Goal: Task Accomplishment & Management: Manage account settings

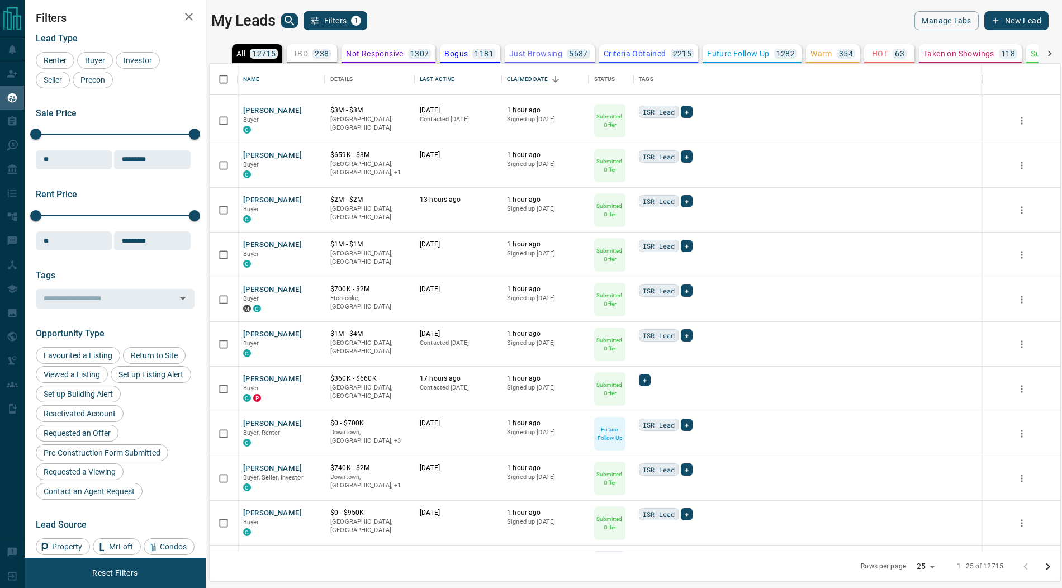
scroll to position [177, 0]
click at [264, 463] on button "[PERSON_NAME]" at bounding box center [272, 466] width 59 height 11
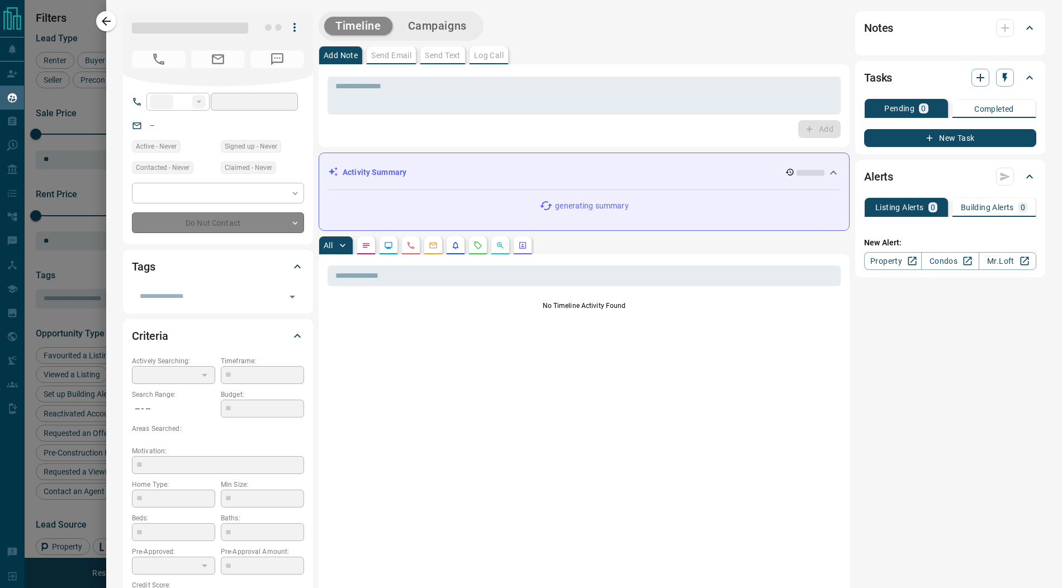
type input "**"
type input "**********"
type input "*"
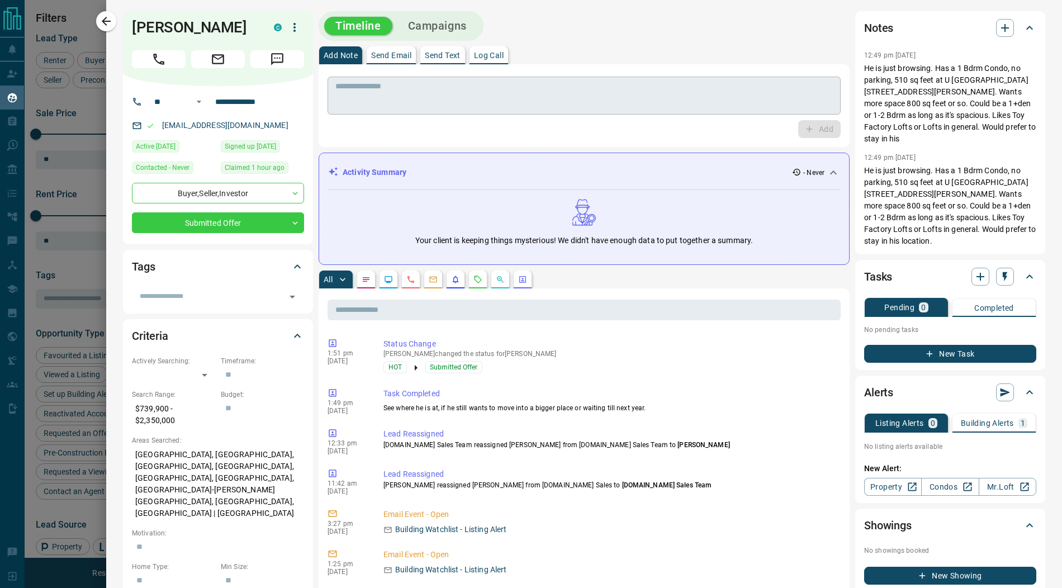
click at [478, 94] on textarea at bounding box center [583, 96] width 497 height 28
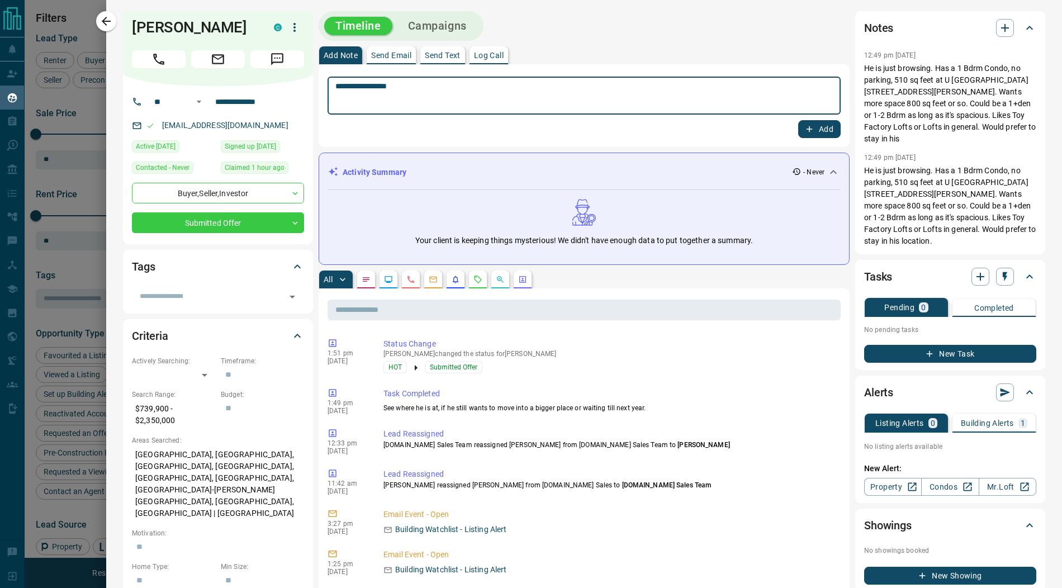
type textarea "**********"
click at [816, 127] on button "Add" at bounding box center [819, 129] width 42 height 18
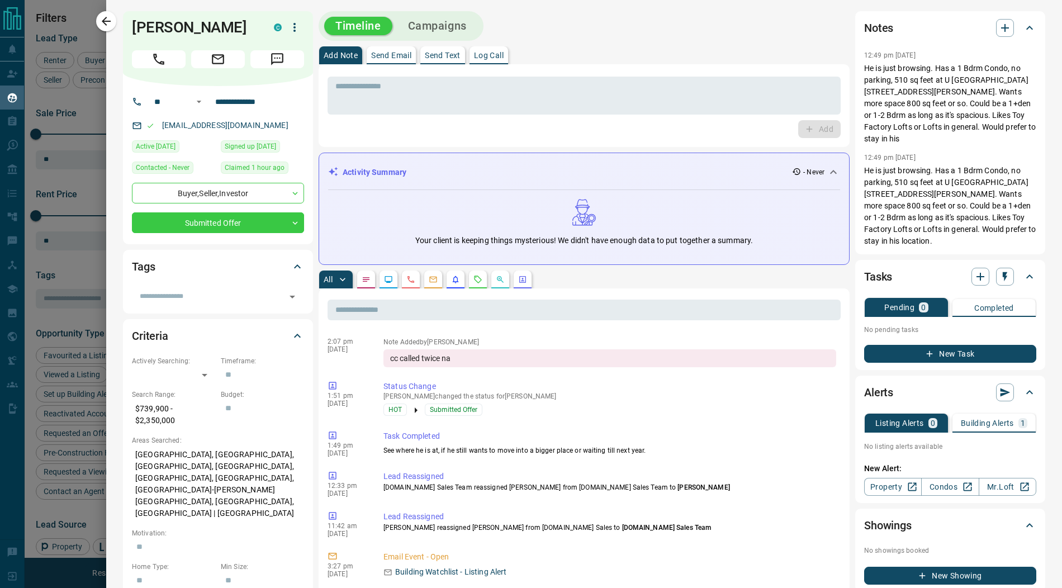
scroll to position [0, 0]
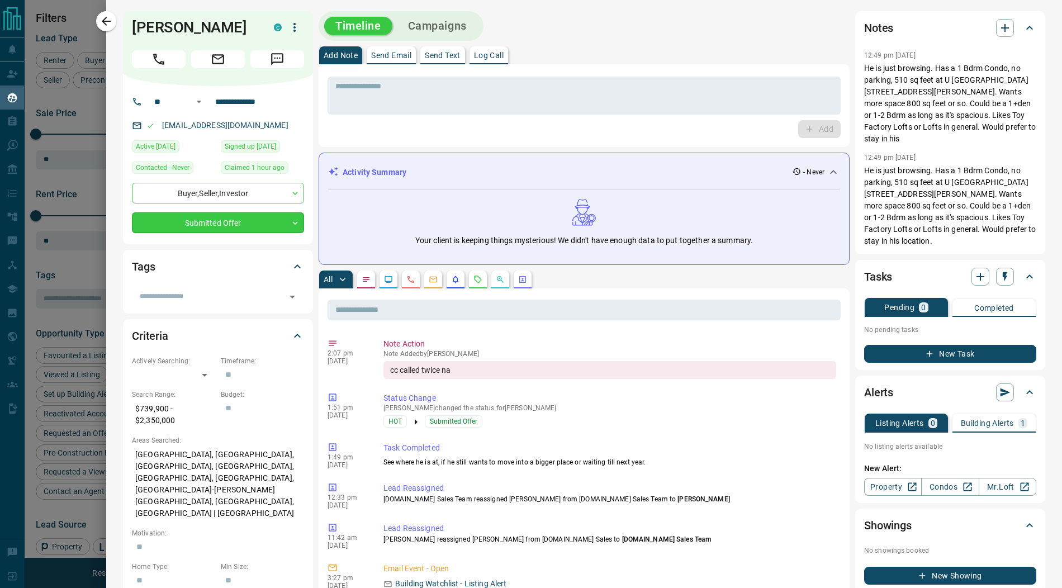
click at [223, 225] on body "Lead Transfers Claim Leads My Leads Tasks Opportunities Deals Campaigns Automat…" at bounding box center [531, 287] width 1062 height 574
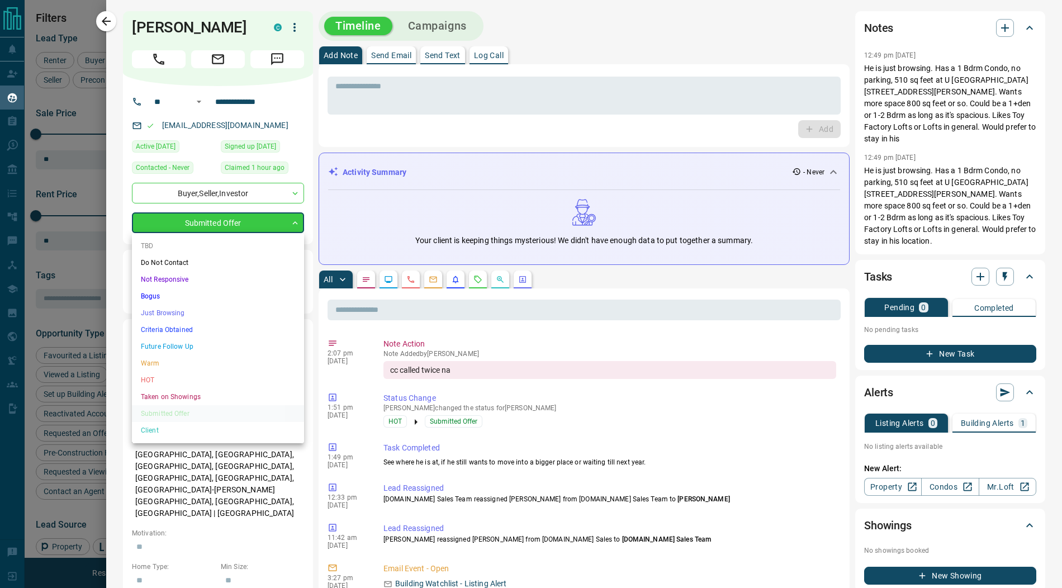
click at [192, 342] on li "Future Follow Up" at bounding box center [218, 346] width 172 height 17
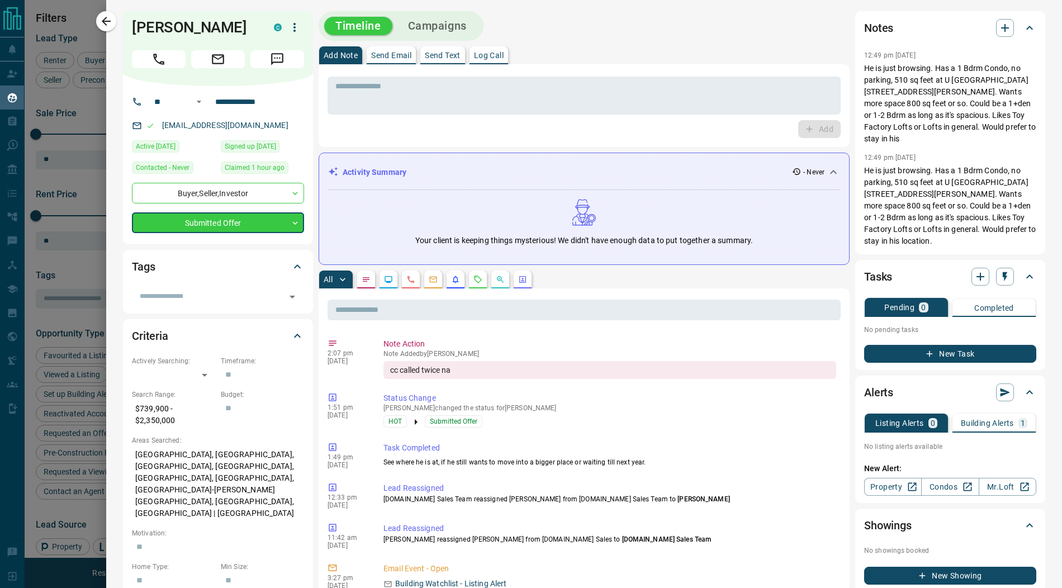
type input "*"
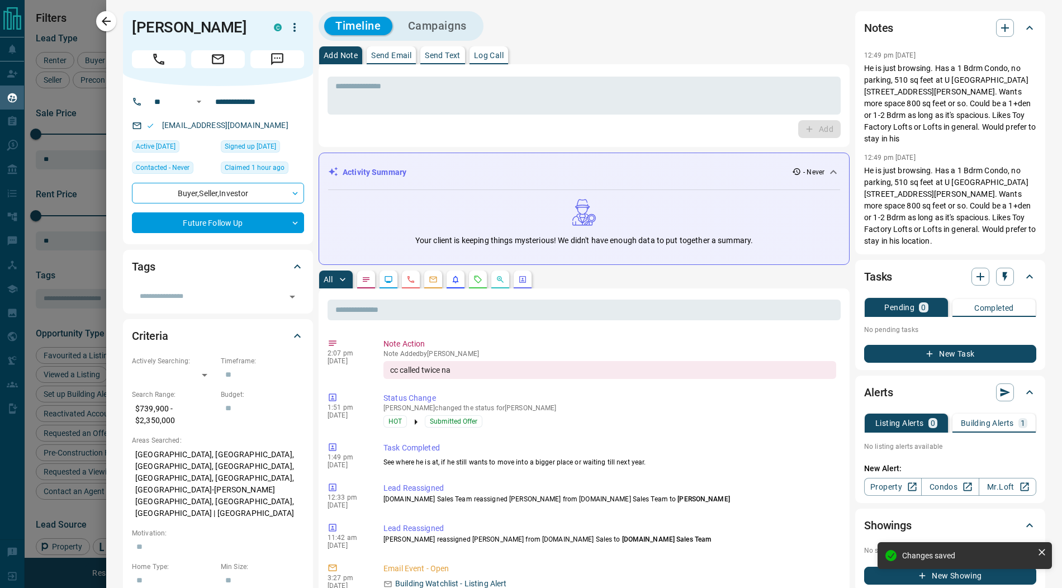
click at [440, 30] on button "Campaigns" at bounding box center [437, 26] width 81 height 18
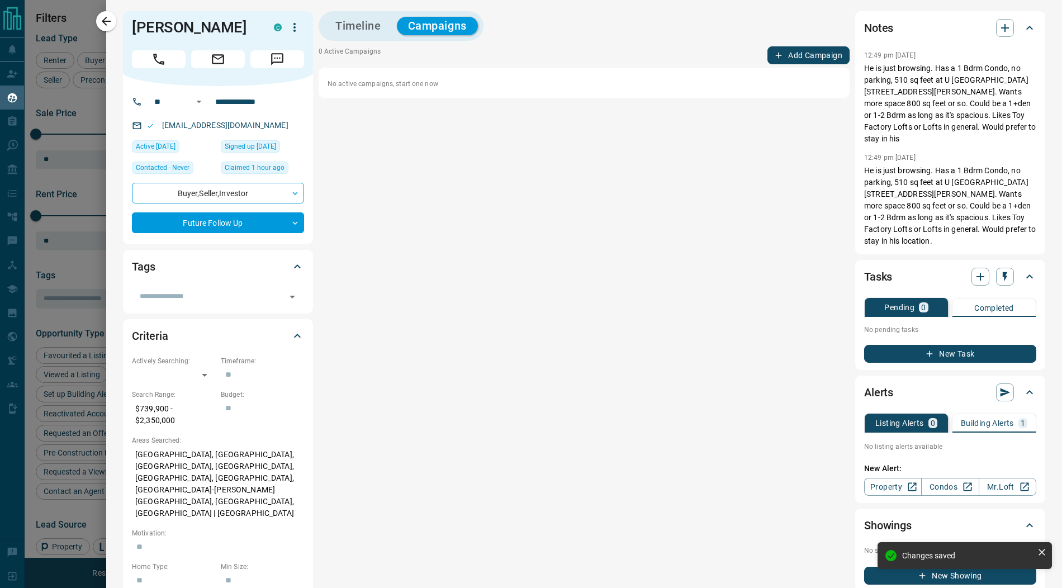
click at [803, 53] on button "Add Campaign" at bounding box center [808, 55] width 82 height 18
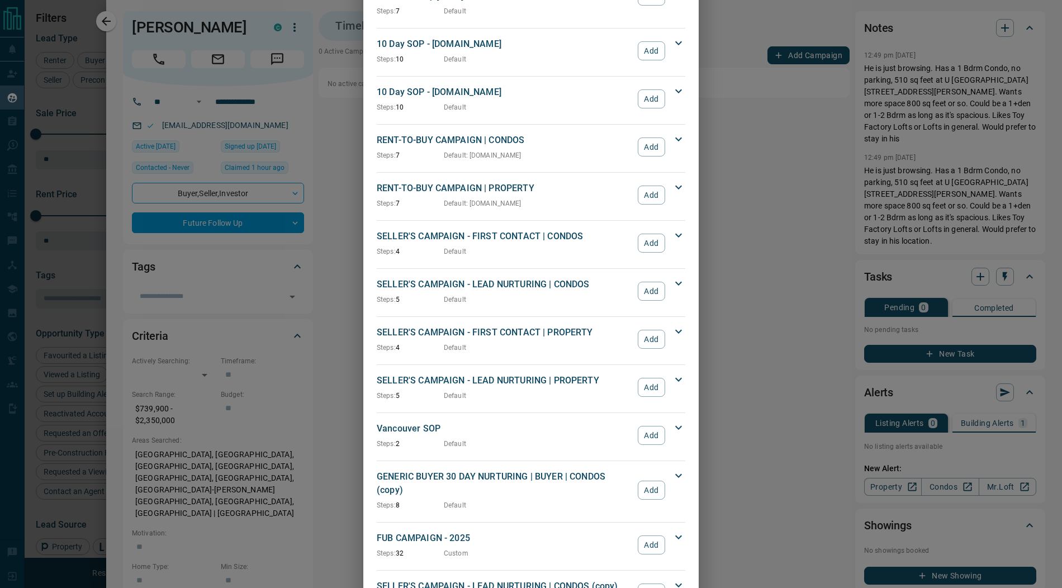
scroll to position [801, 0]
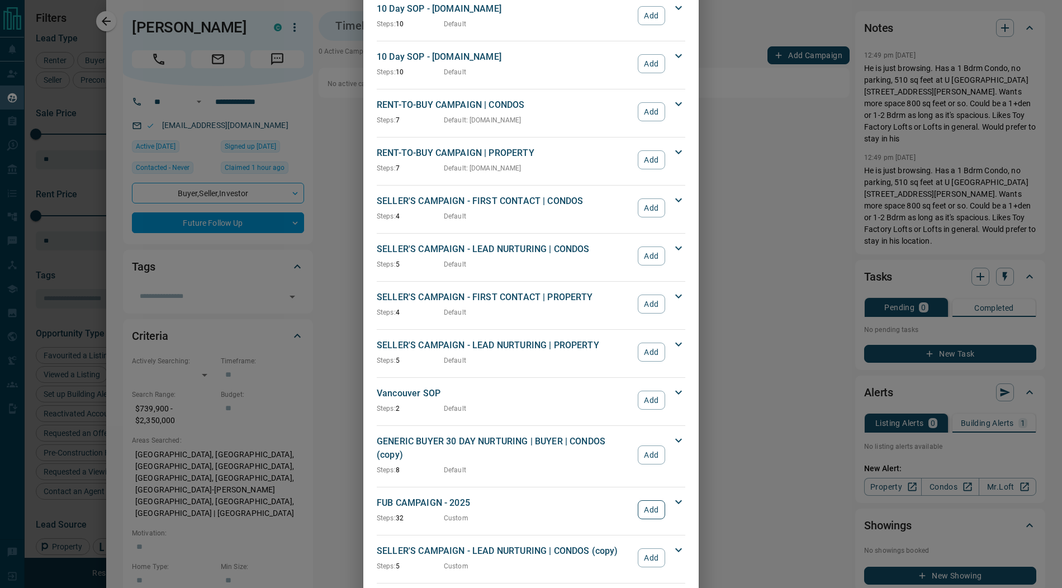
click at [653, 500] on button "Add" at bounding box center [650, 509] width 27 height 19
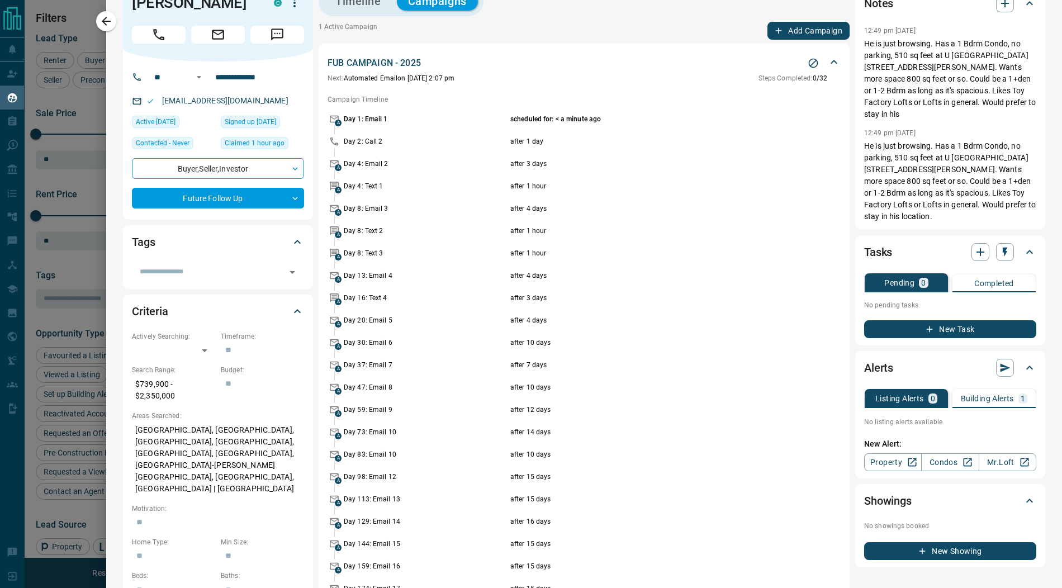
scroll to position [0, 0]
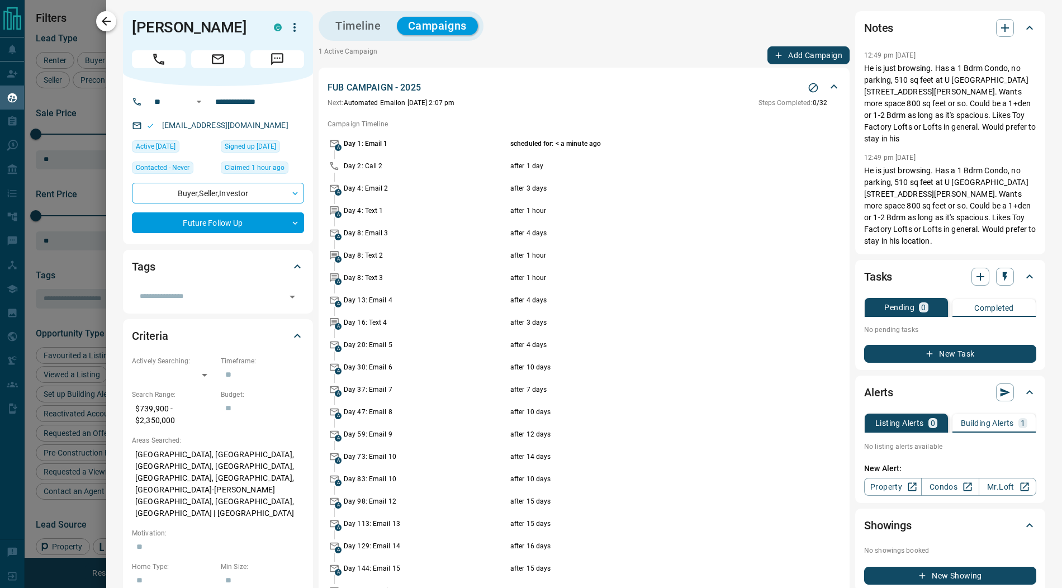
click at [113, 23] on button "button" at bounding box center [106, 21] width 20 height 20
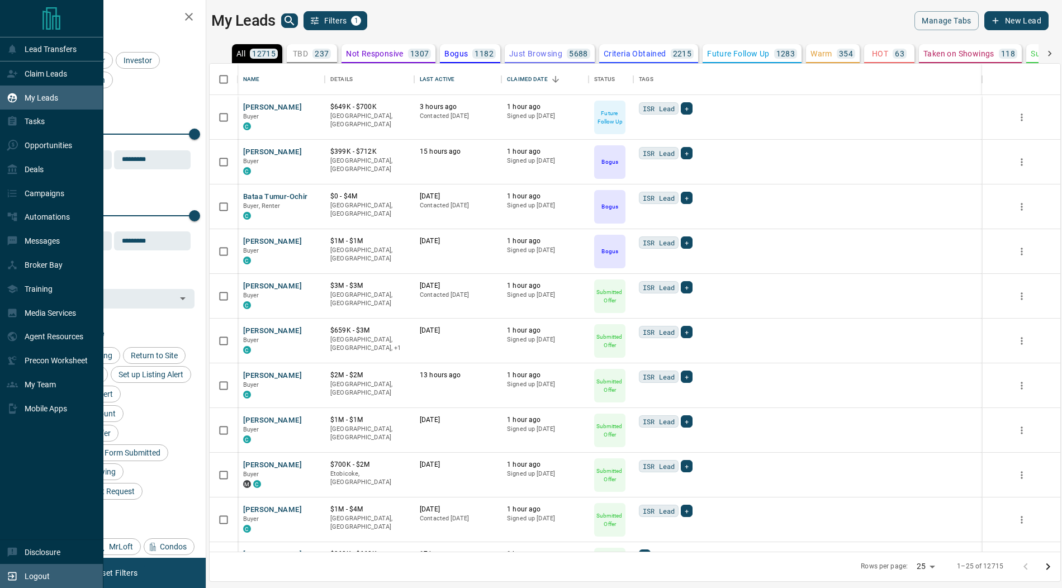
click at [20, 579] on div "Logout" at bounding box center [28, 576] width 43 height 18
